Goal: Task Accomplishment & Management: Complete application form

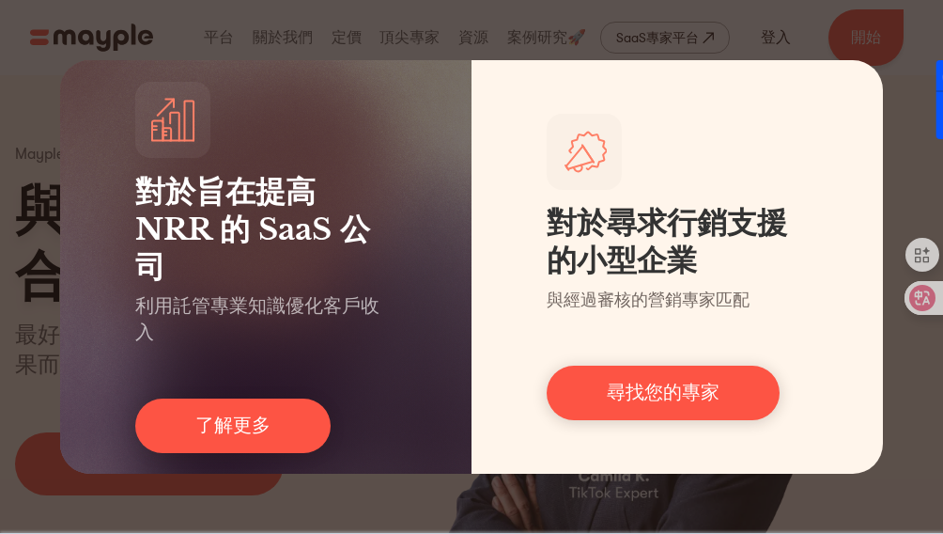
click at [825, 18] on div "對於旨在提高 NRR 的 SaaS 公司 利用託管專業知識優化客戶收入 了解更多 對於尋求行銷支援的小型企業 與經過審核的營銷專家匹配 尋找您的專家" at bounding box center [471, 267] width 943 height 534
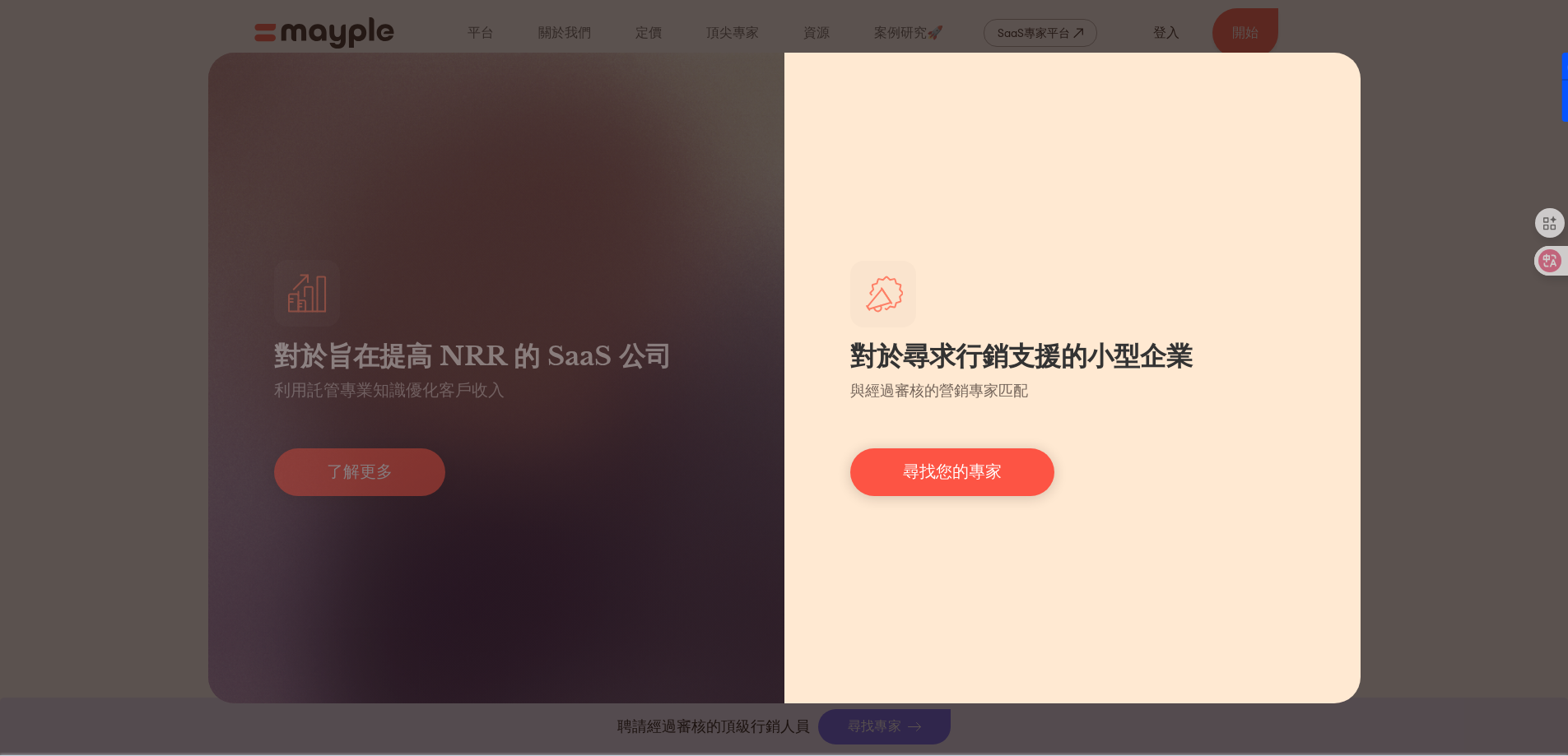
scroll to position [576, 0]
drag, startPoint x: 835, startPoint y: 443, endPoint x: 871, endPoint y: 436, distance: 36.7
click at [837, 441] on div "對於尋求行銷支援的小型企業 與經過審核的營銷專家匹配 尋找您的專家" at bounding box center [1072, 378] width 576 height 651
click at [920, 449] on link "尋找您的專家" at bounding box center [952, 472] width 204 height 47
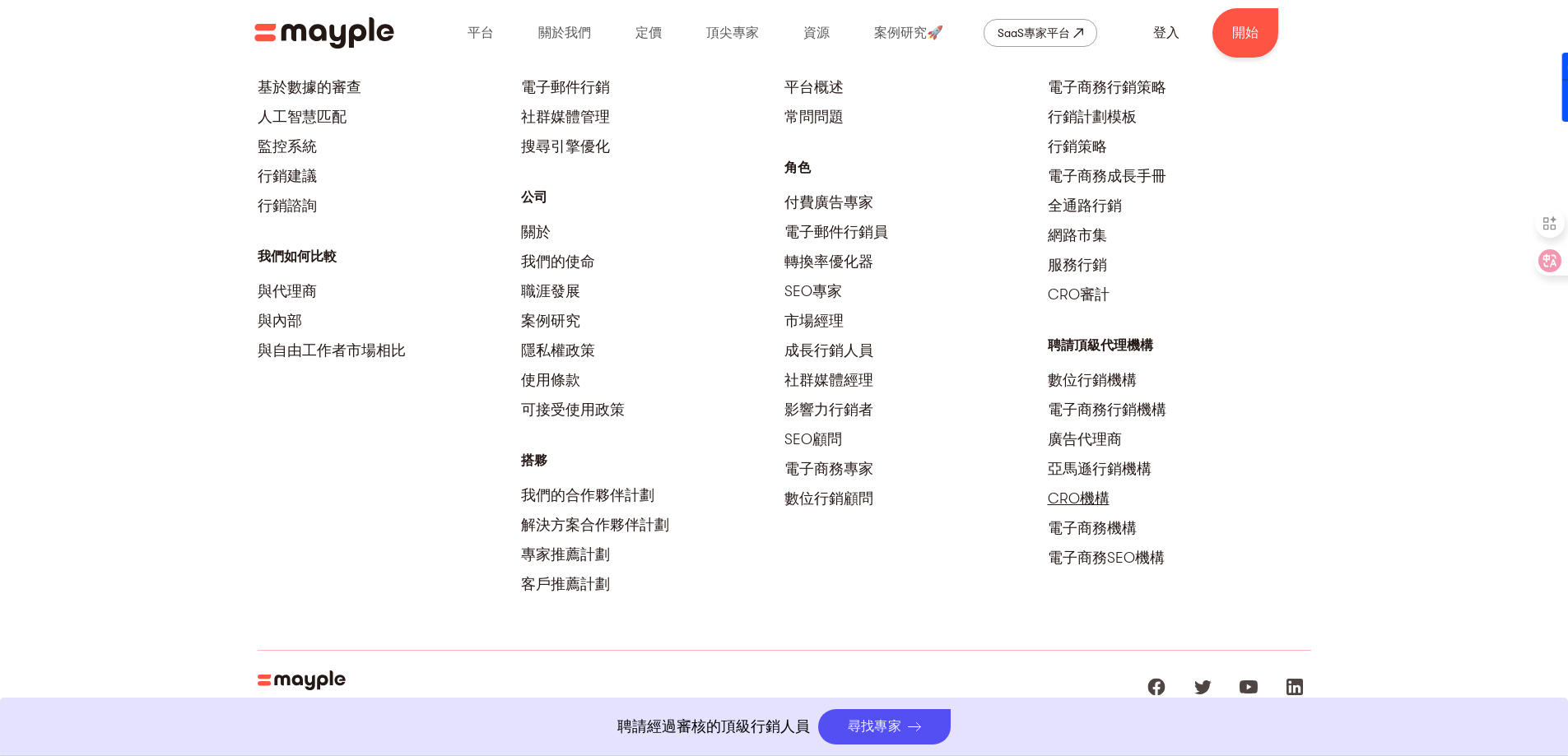
scroll to position [7104, 0]
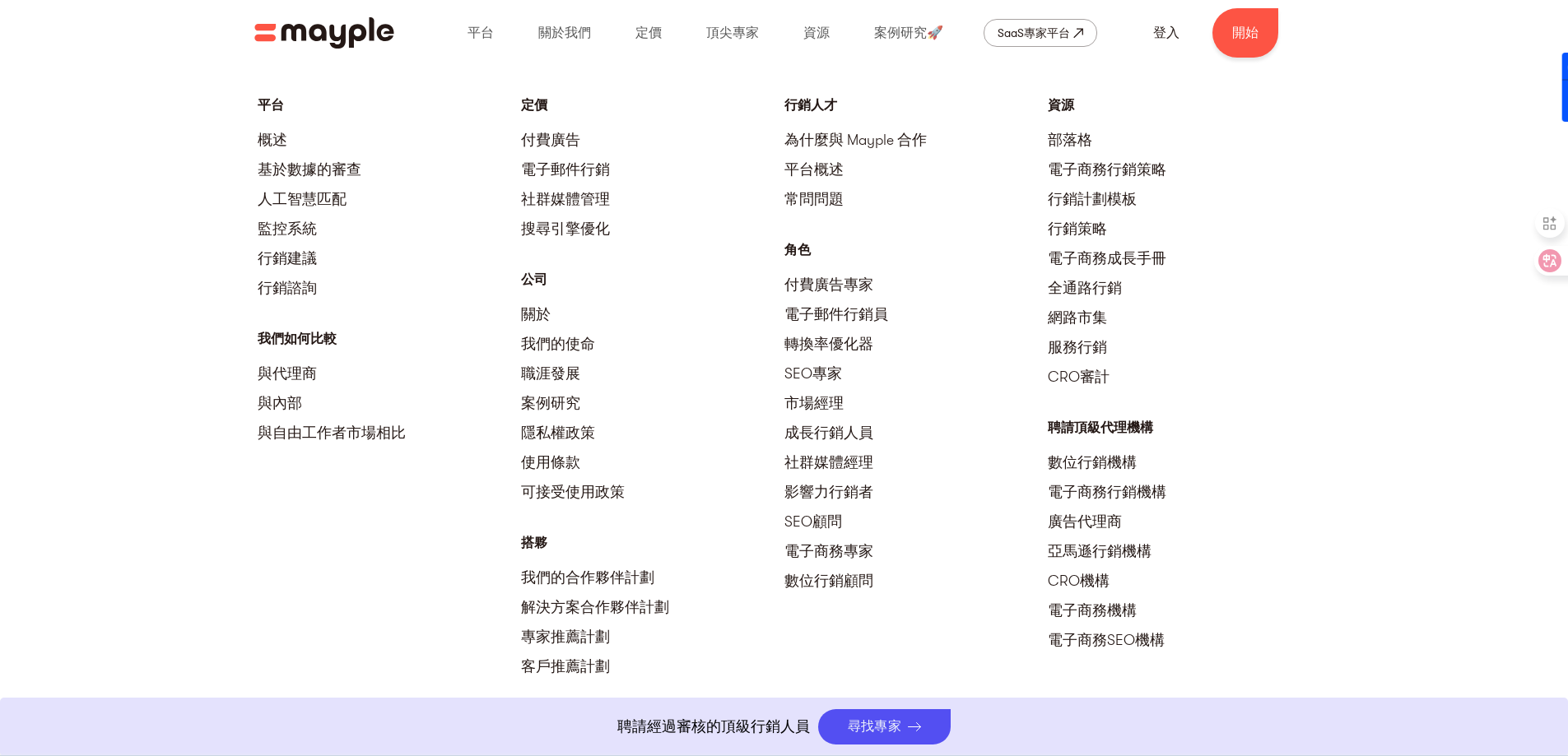
click at [306, 279] on font "行銷諮詢" at bounding box center [287, 287] width 60 height 17
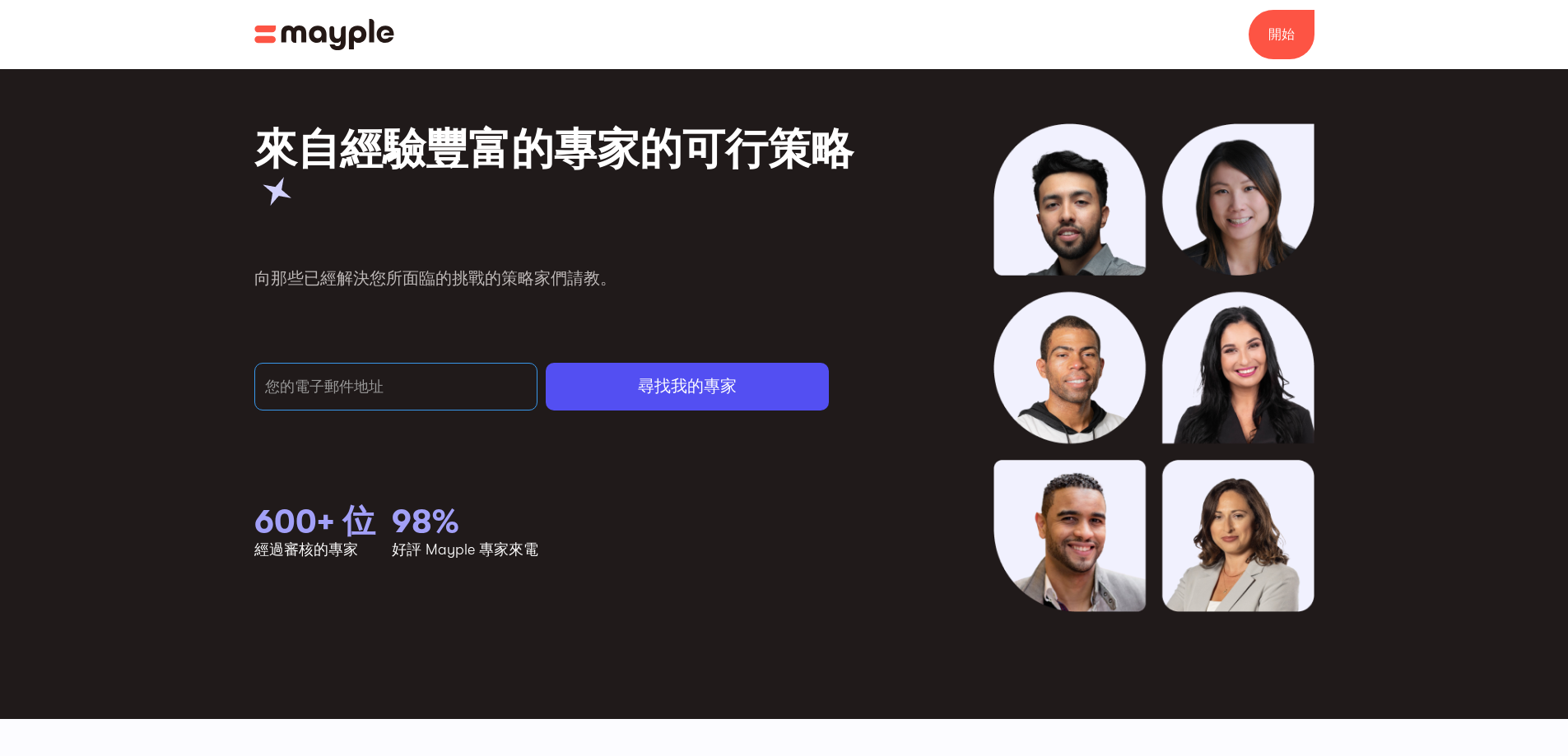
click at [367, 386] on input "電子郵件表格" at bounding box center [395, 386] width 283 height 47
click at [349, 401] on input "電子郵件表格" at bounding box center [395, 386] width 283 height 47
click at [351, 400] on input "電子郵件表格" at bounding box center [395, 386] width 283 height 47
drag, startPoint x: 356, startPoint y: 399, endPoint x: 363, endPoint y: 393, distance: 9.2
click at [357, 399] on input "電子郵件表格" at bounding box center [395, 386] width 283 height 47
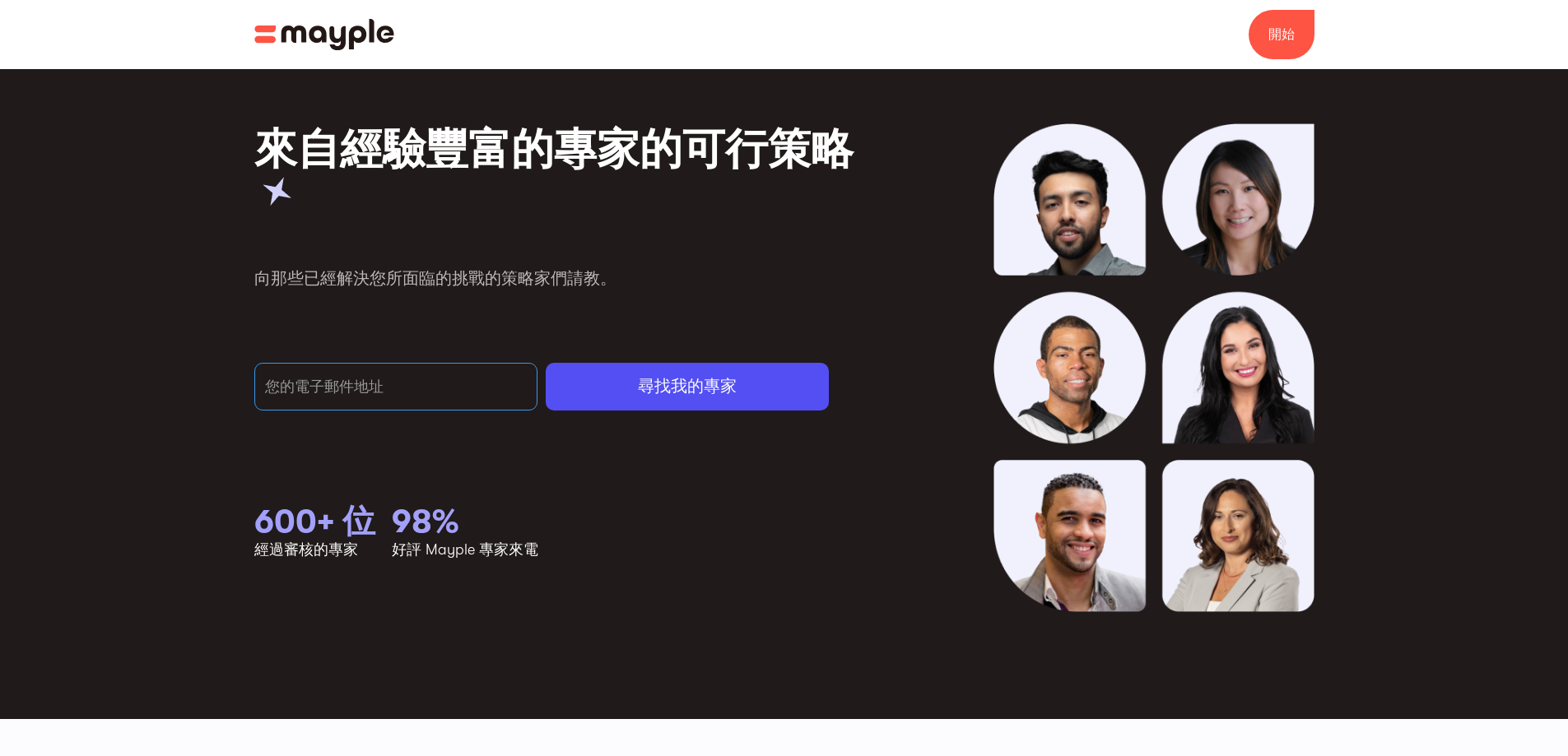
click at [359, 396] on input "電子郵件表格" at bounding box center [395, 386] width 283 height 47
click at [364, 392] on input "電子郵件表格" at bounding box center [395, 386] width 283 height 47
click at [365, 391] on input "電子郵件表格" at bounding box center [395, 386] width 283 height 47
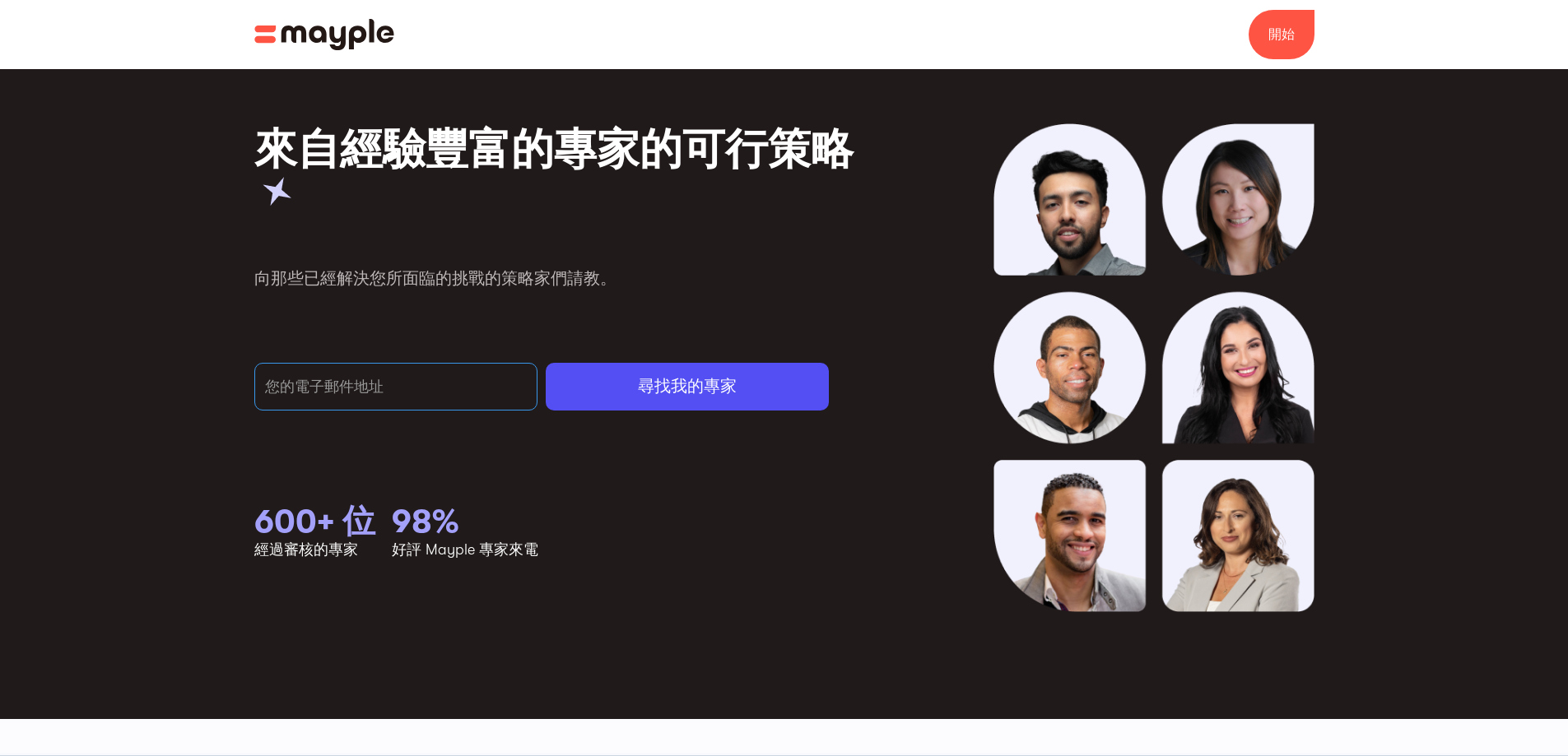
click at [366, 390] on input "電子郵件表格" at bounding box center [395, 386] width 283 height 47
click at [372, 385] on input "e" at bounding box center [395, 386] width 283 height 47
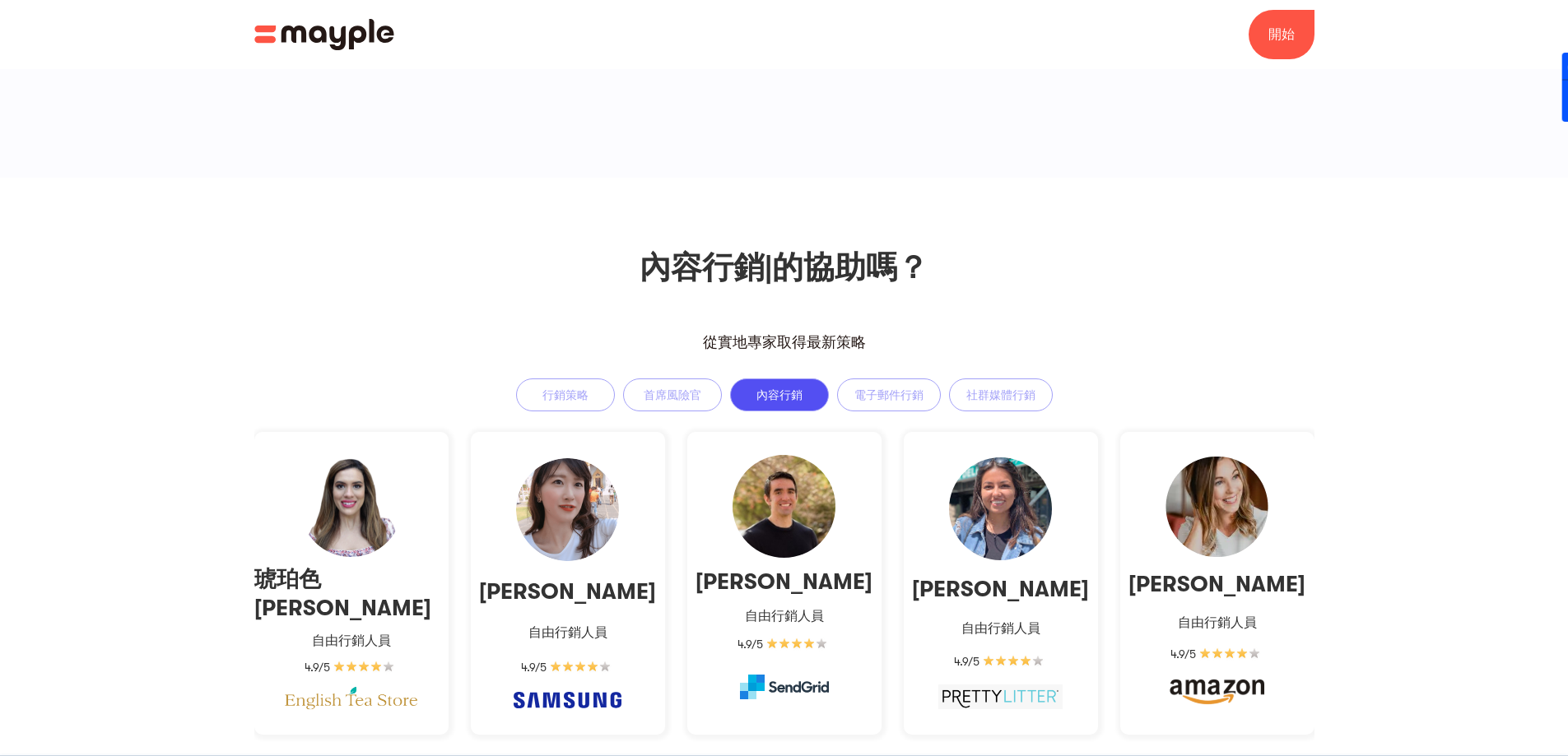
scroll to position [1158, 0]
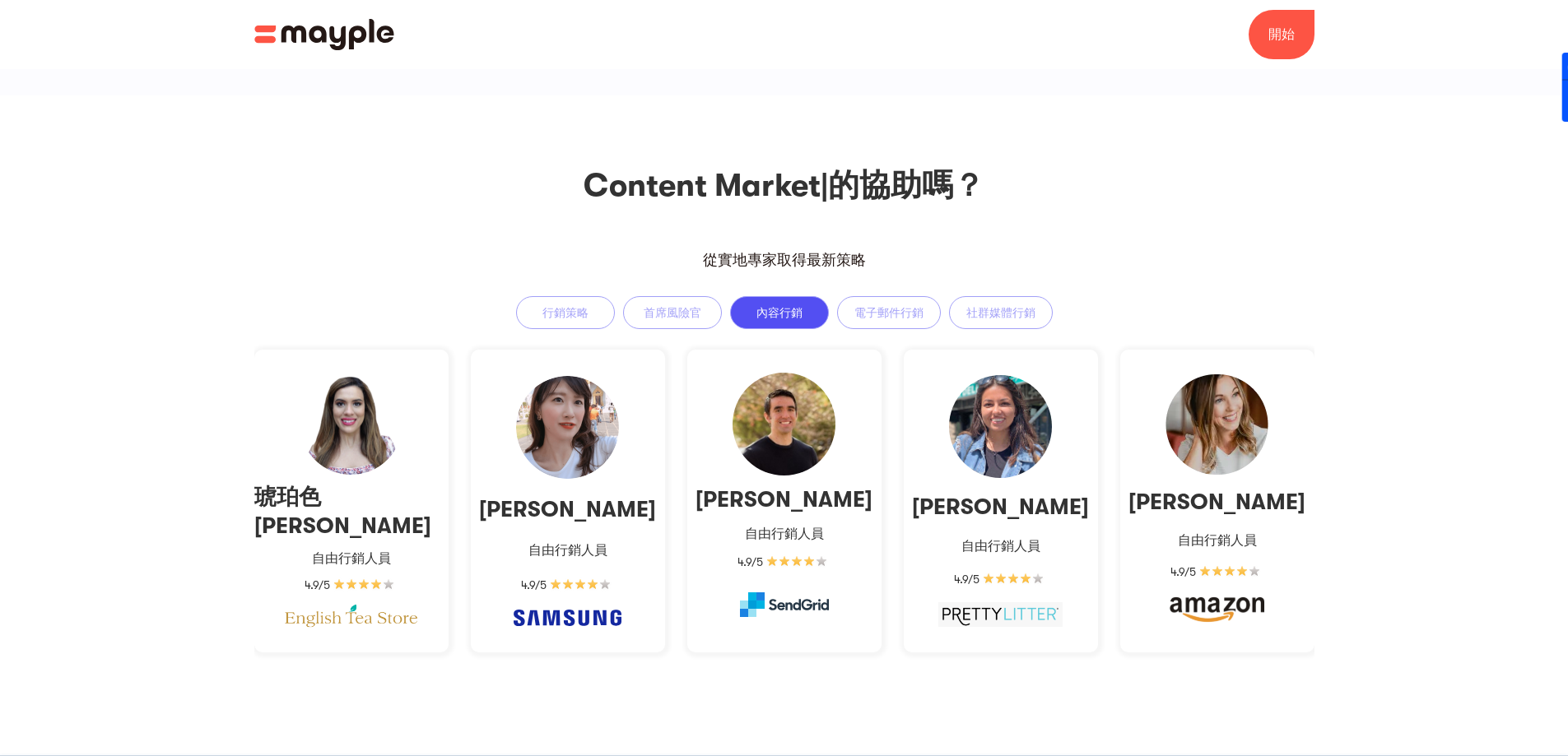
click at [351, 468] on img at bounding box center [351, 423] width 103 height 102
click at [387, 463] on img at bounding box center [351, 423] width 103 height 102
click at [385, 551] on font "自由行銷人員" at bounding box center [351, 558] width 79 height 15
click at [427, 583] on div "傑西卡·B. 自由行銷人員 4.9/5 加里·E. 自由行銷人員 4.9/5 丹·W. 自由行銷人員 4.9/5 埃里克·S. 自由行銷人員 4.9/5 凱利…" at bounding box center [784, 512] width 1061 height 364
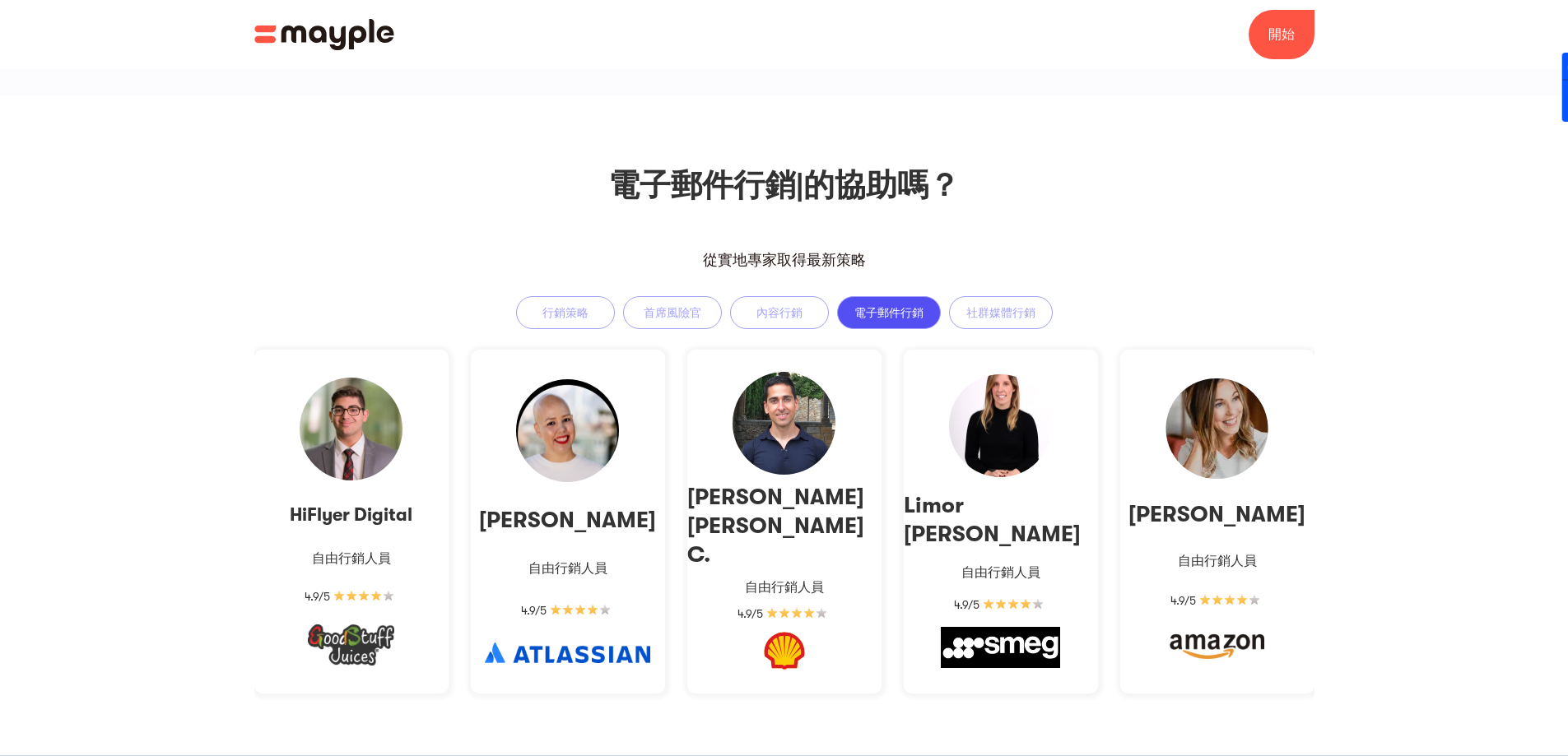
click at [362, 608] on div "HiFlyer Digital 自由行銷人員 4.9/5" at bounding box center [351, 521] width 195 height 344
click at [366, 546] on div "HiFlyer Digital 自由行銷人員 4.9/5" at bounding box center [351, 521] width 195 height 344
click at [364, 589] on img at bounding box center [364, 597] width 67 height 17
drag, startPoint x: 376, startPoint y: 546, endPoint x: 371, endPoint y: 536, distance: 11.2
click at [376, 545] on div "HiFlyer Digital 自由行銷人員 4.9/5" at bounding box center [351, 521] width 195 height 344
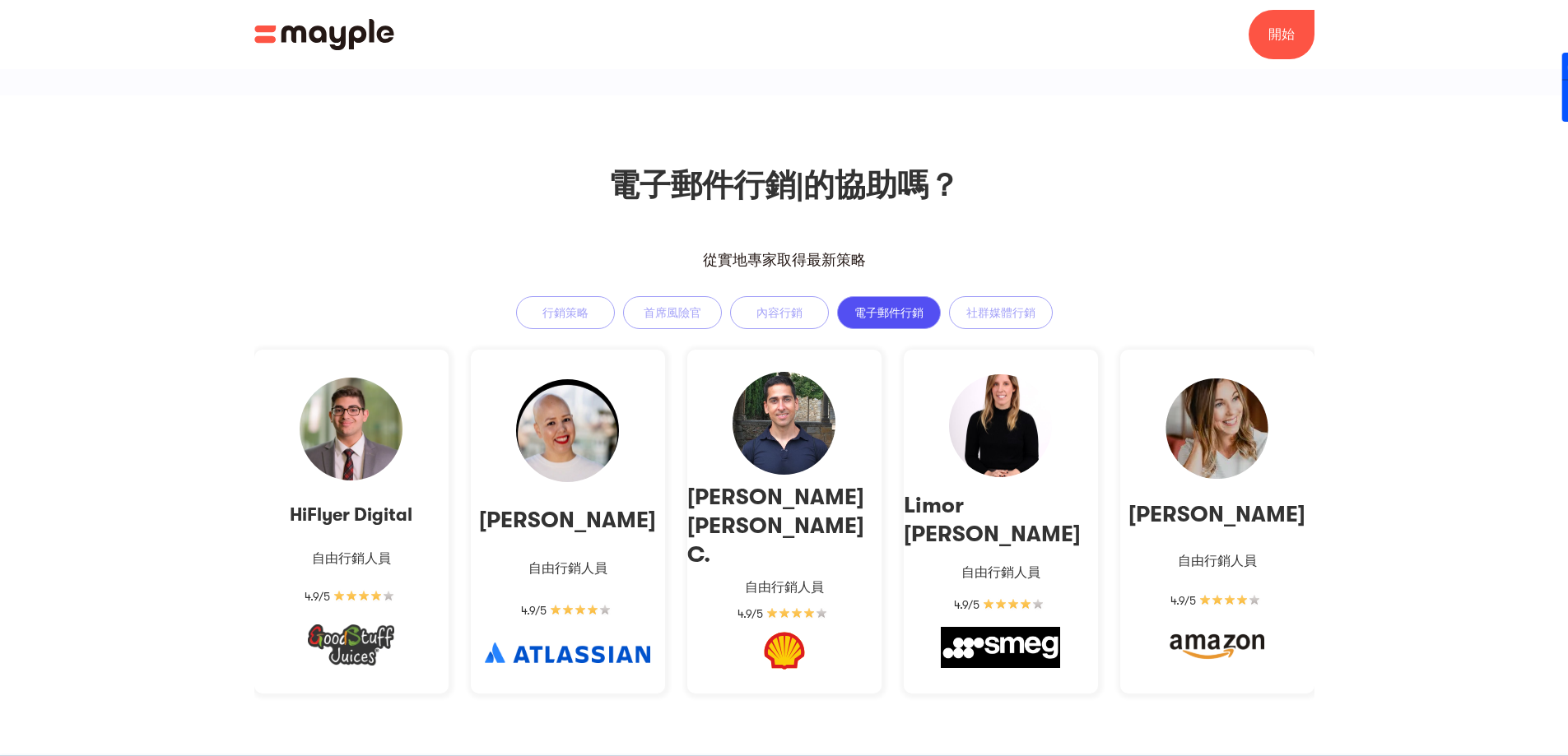
click at [371, 551] on font "自由行銷人員" at bounding box center [351, 558] width 79 height 15
click at [357, 548] on p "自由行銷人員" at bounding box center [351, 558] width 79 height 20
click at [362, 514] on div "HiFlyer Digital 自由行銷人員 4.9/5" at bounding box center [351, 521] width 195 height 344
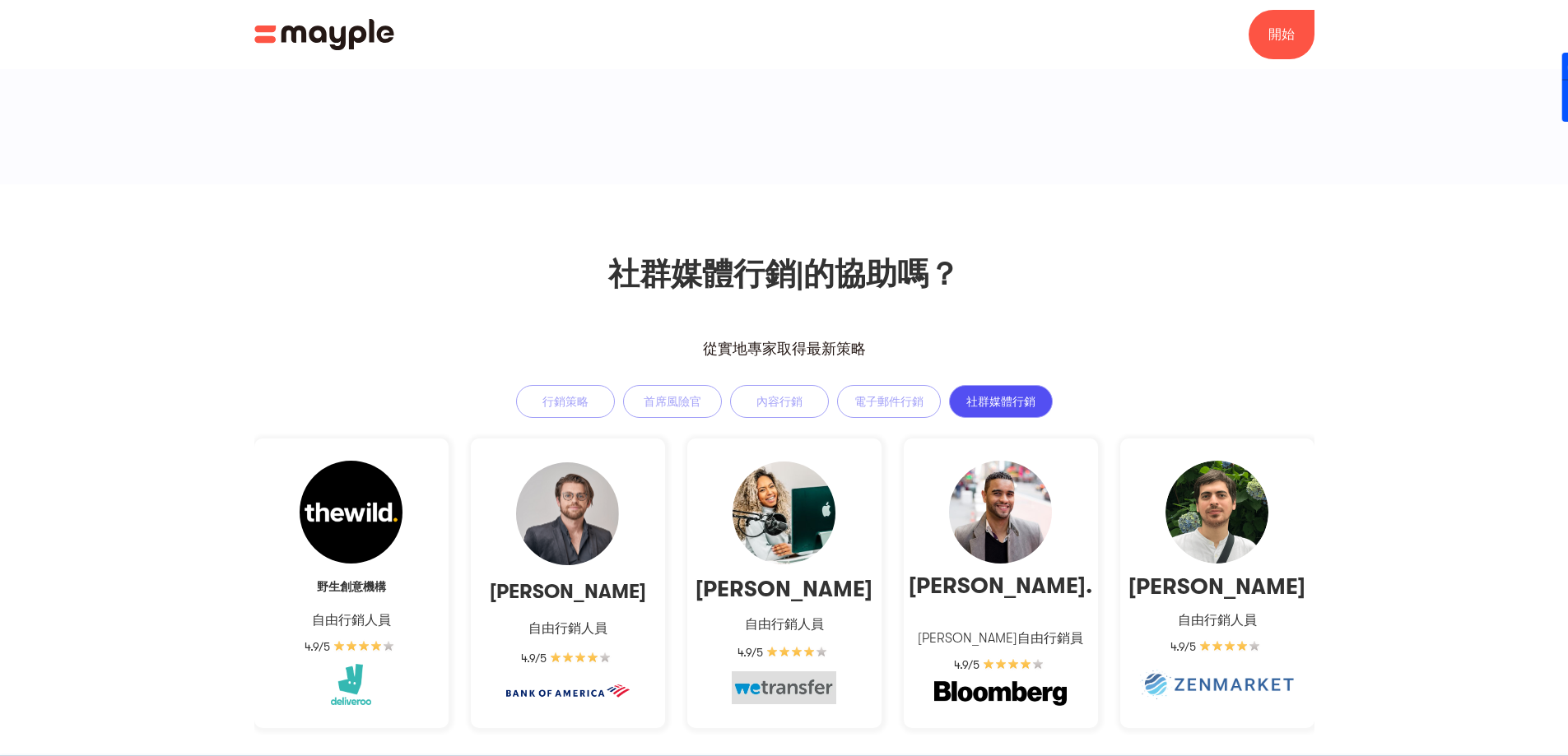
scroll to position [1234, 0]
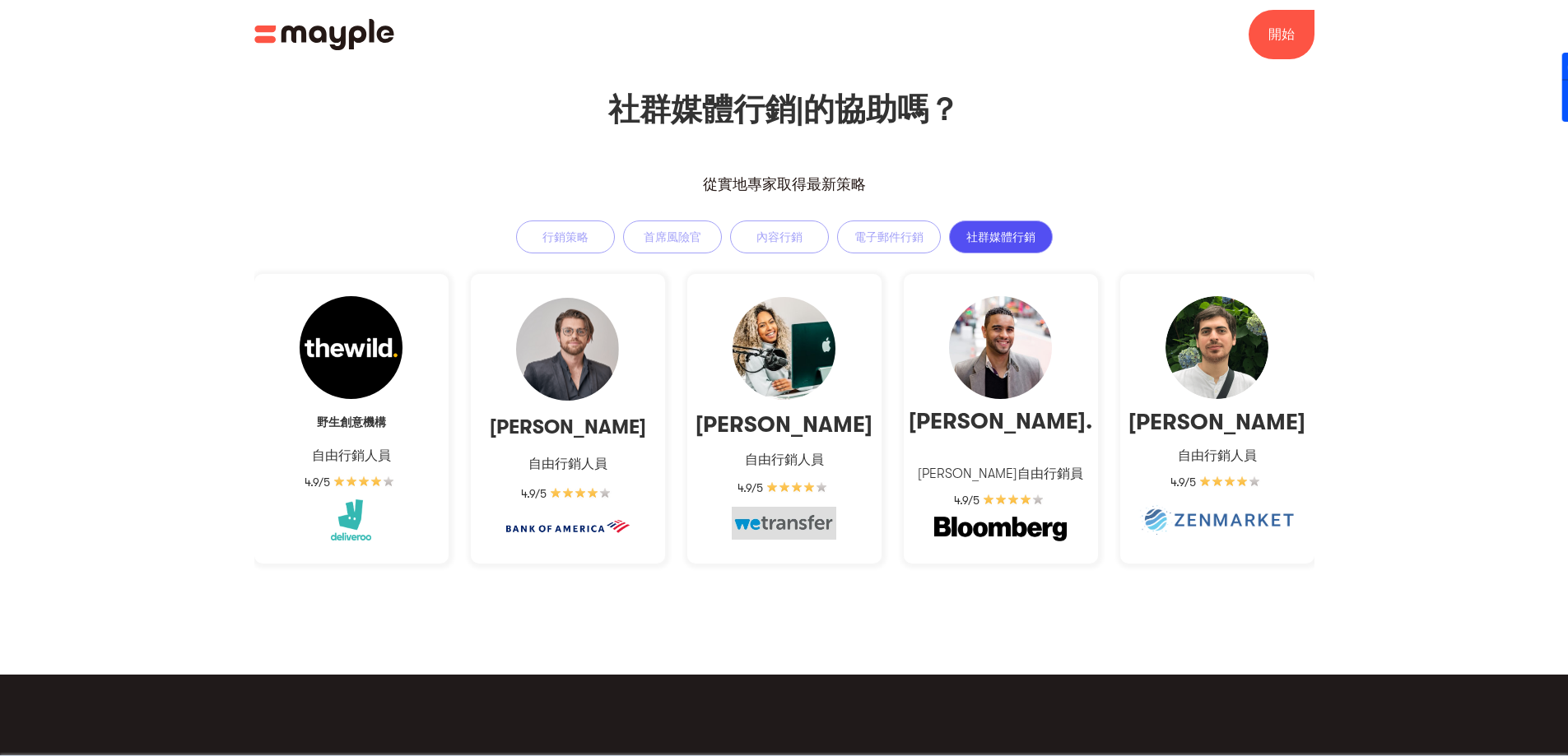
click at [368, 477] on img at bounding box center [364, 482] width 67 height 17
click at [368, 477] on img at bounding box center [364, 482] width 67 height 17
click at [387, 470] on div "野生創意機構 自由行銷人員 4.9/5" at bounding box center [351, 419] width 195 height 290
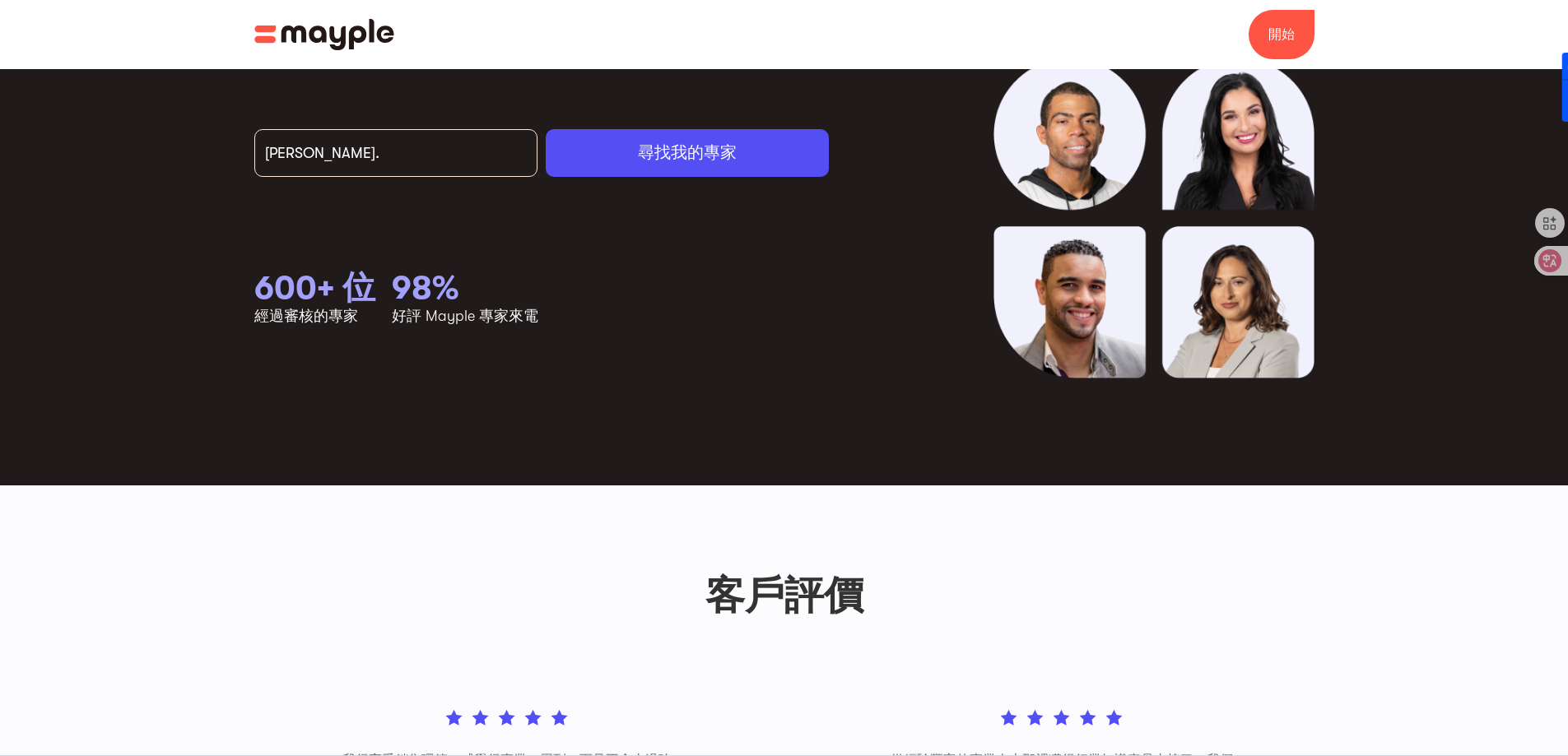
scroll to position [0, 0]
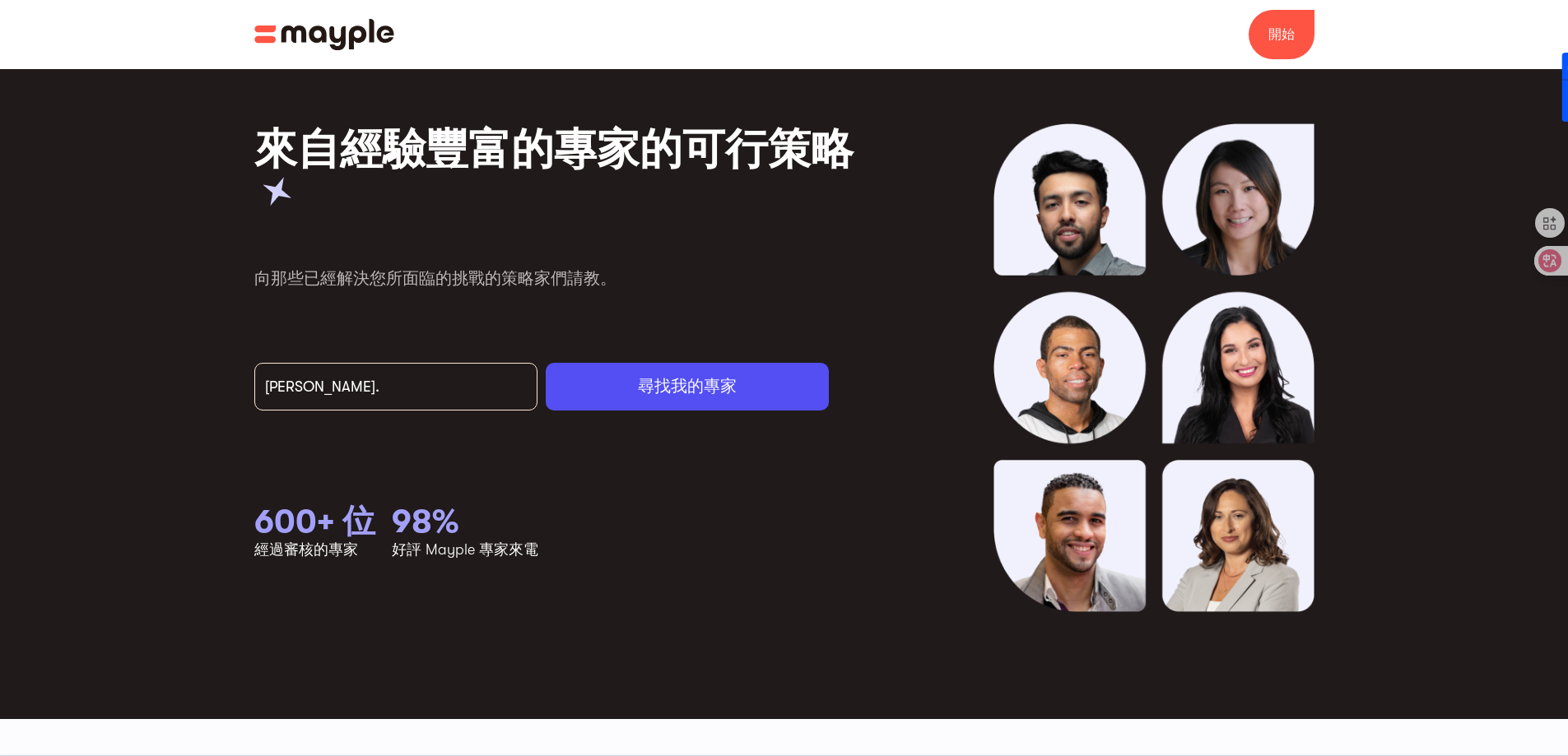
click at [817, 258] on p "向那些已經解決您所面臨的挑戰 的策略家們請教。" at bounding box center [545, 265] width 583 height 58
click at [834, 229] on div "來自經驗豐富的專家的可行策略 向那些已經解決您所面臨的挑戰 的策略家們請教。 emily@thordata. 尋找我的專家 謝謝！您的提交已收到！ 哎呀！提交…" at bounding box center [545, 368] width 583 height 489
click at [429, 388] on input "emily@thordata." at bounding box center [395, 386] width 283 height 47
click at [441, 383] on input "emily@thordata." at bounding box center [395, 386] width 283 height 47
type input "emily@thordata.com"
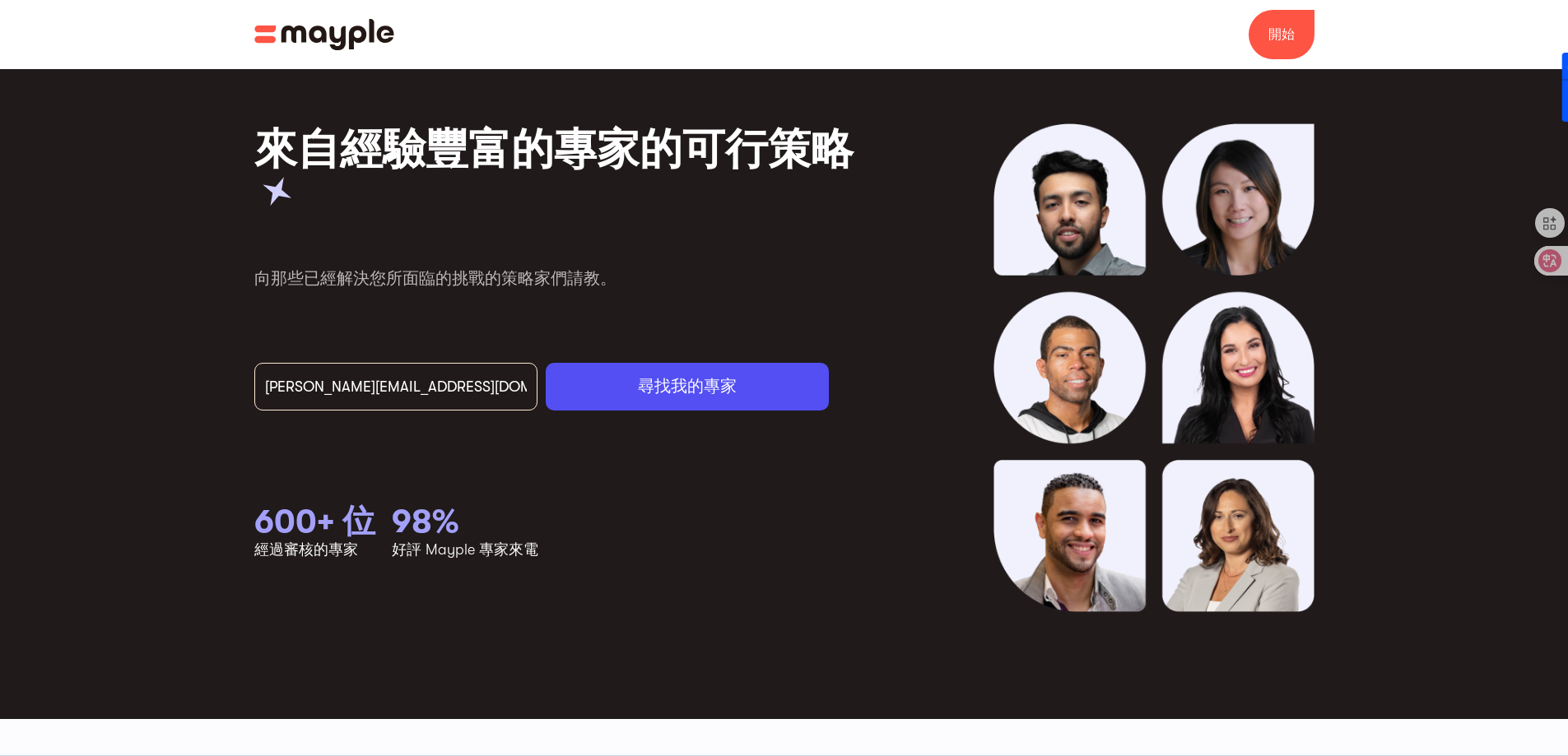
click at [627, 403] on link "尋找我的專家" at bounding box center [687, 386] width 283 height 47
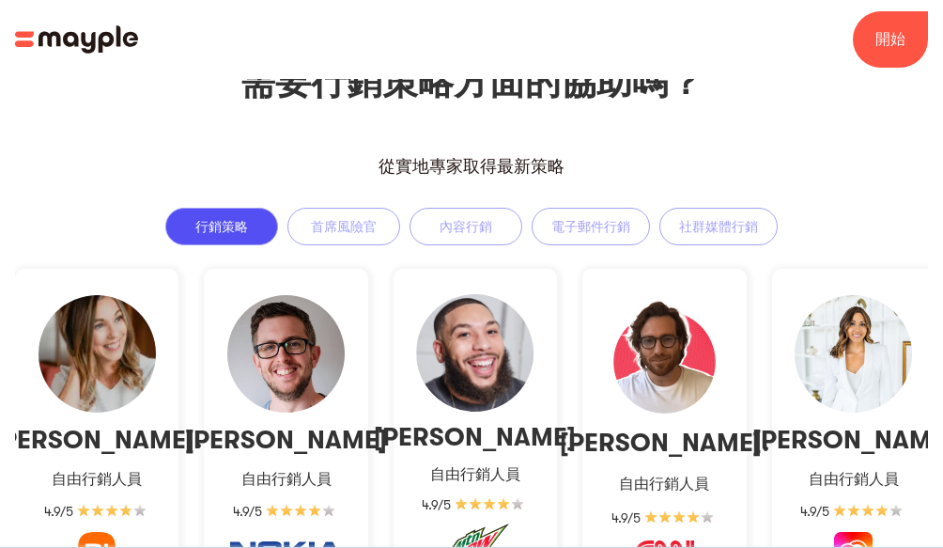
scroll to position [1221, 0]
